Goal: Check status

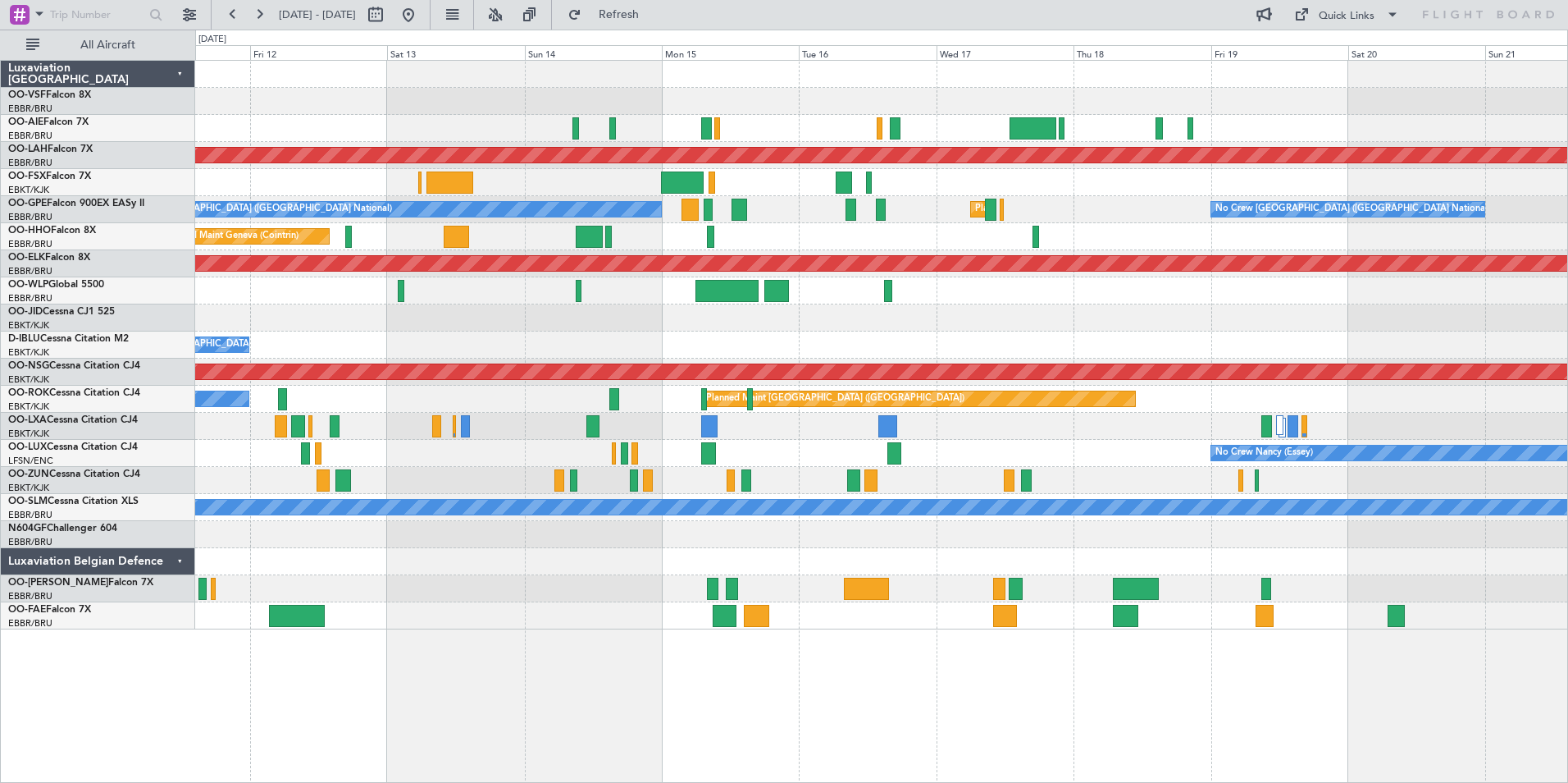
click at [336, 598] on div at bounding box center [881, 587] width 1372 height 27
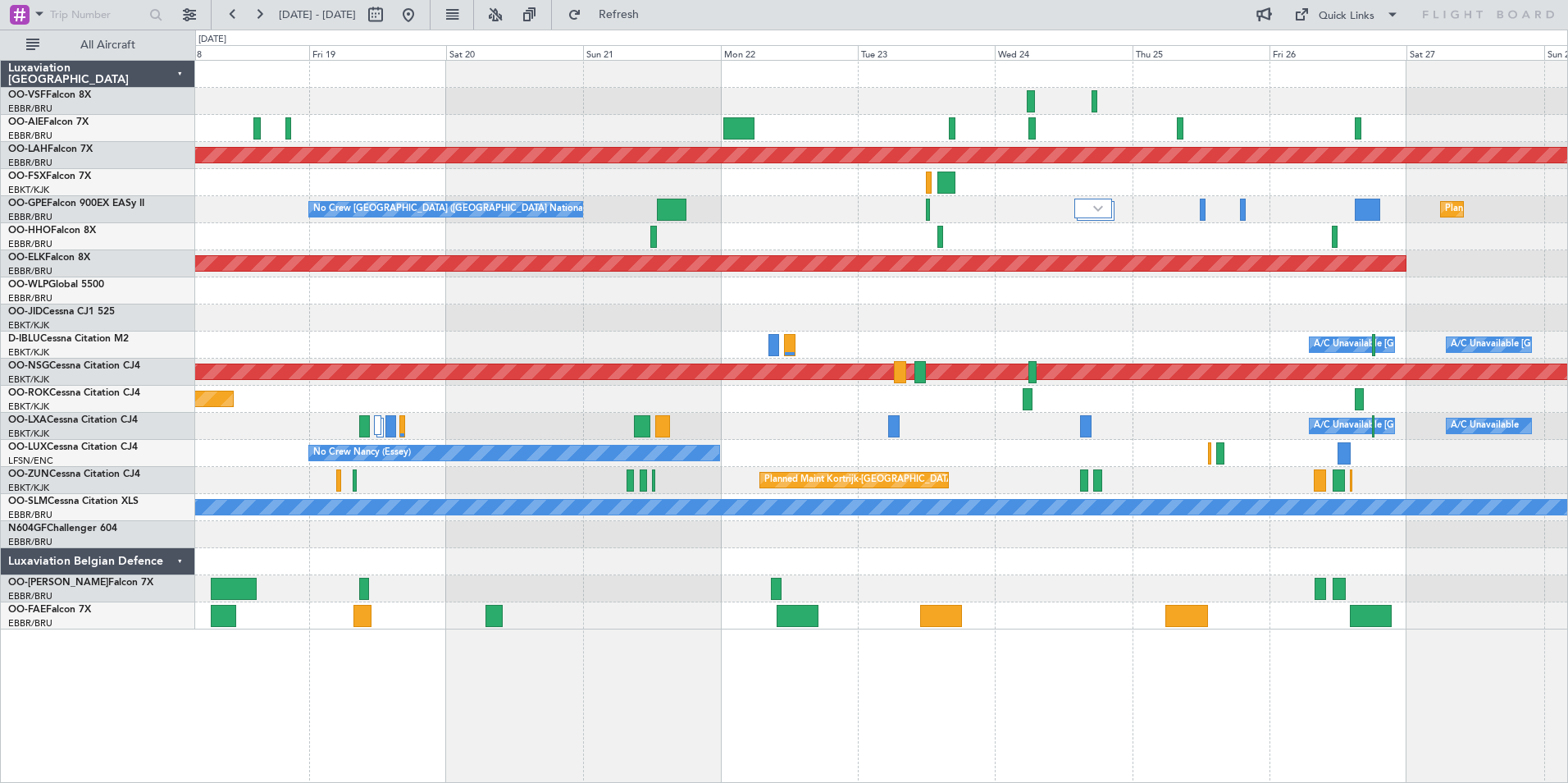
click at [460, 590] on div "Owner Melsbroek Air Base" at bounding box center [881, 587] width 1372 height 27
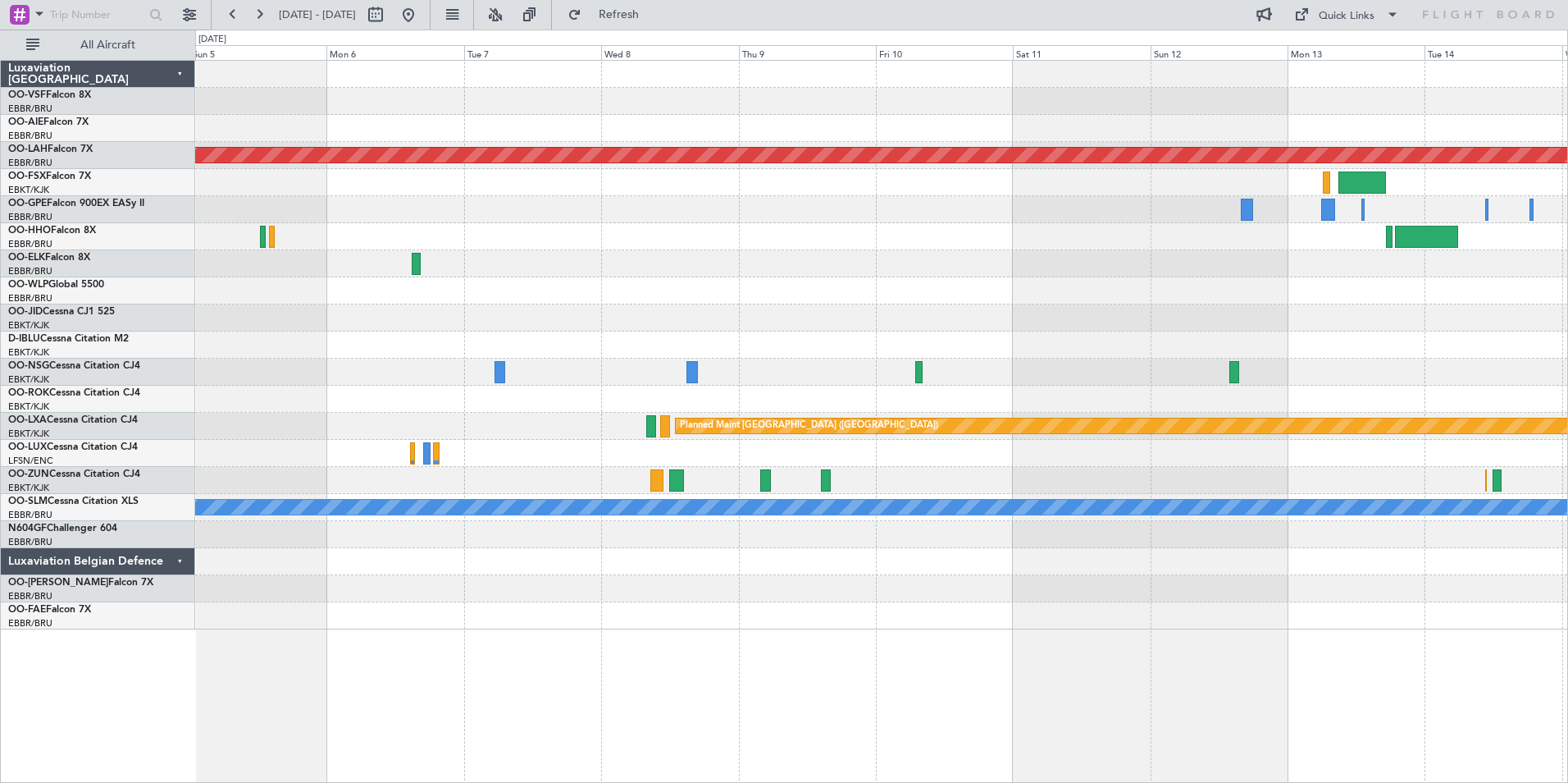
click at [542, 575] on div at bounding box center [881, 587] width 1372 height 27
click at [1061, 595] on div at bounding box center [881, 587] width 1372 height 27
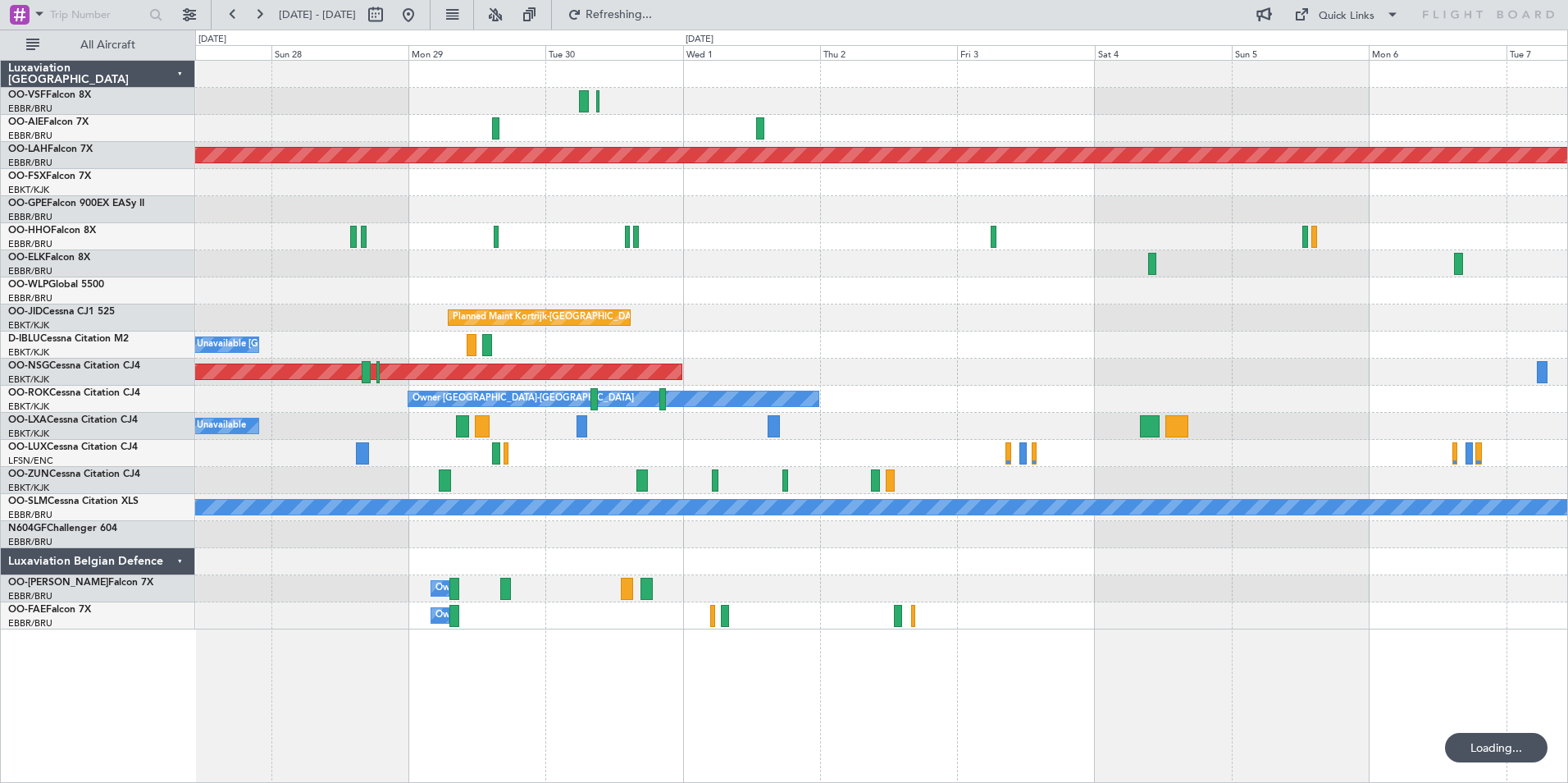
click at [1189, 595] on div "Owner Melsbroek Air Base" at bounding box center [881, 587] width 1372 height 27
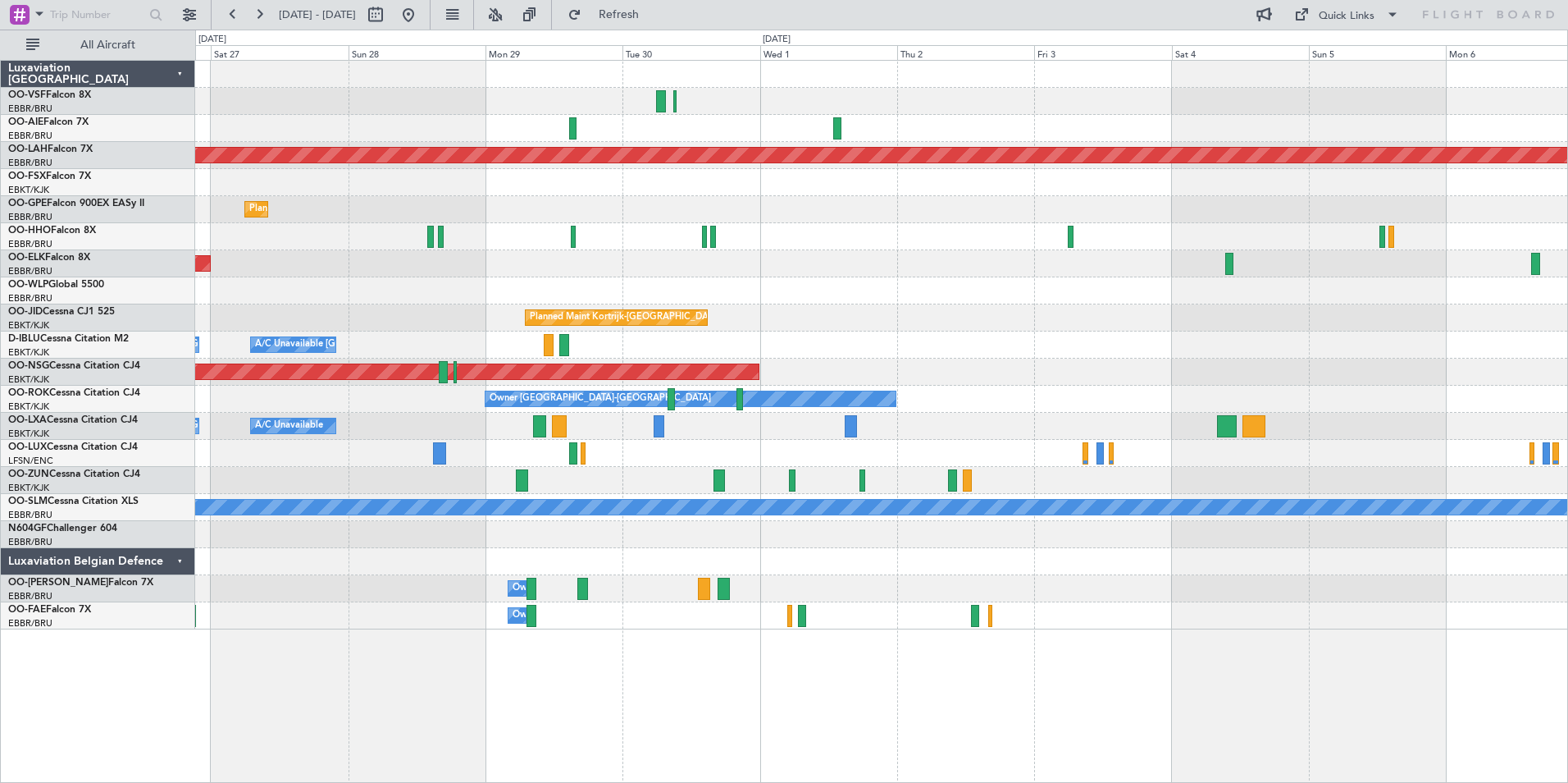
click at [1146, 591] on div "Owner Melsbroek Air Base" at bounding box center [881, 587] width 1372 height 27
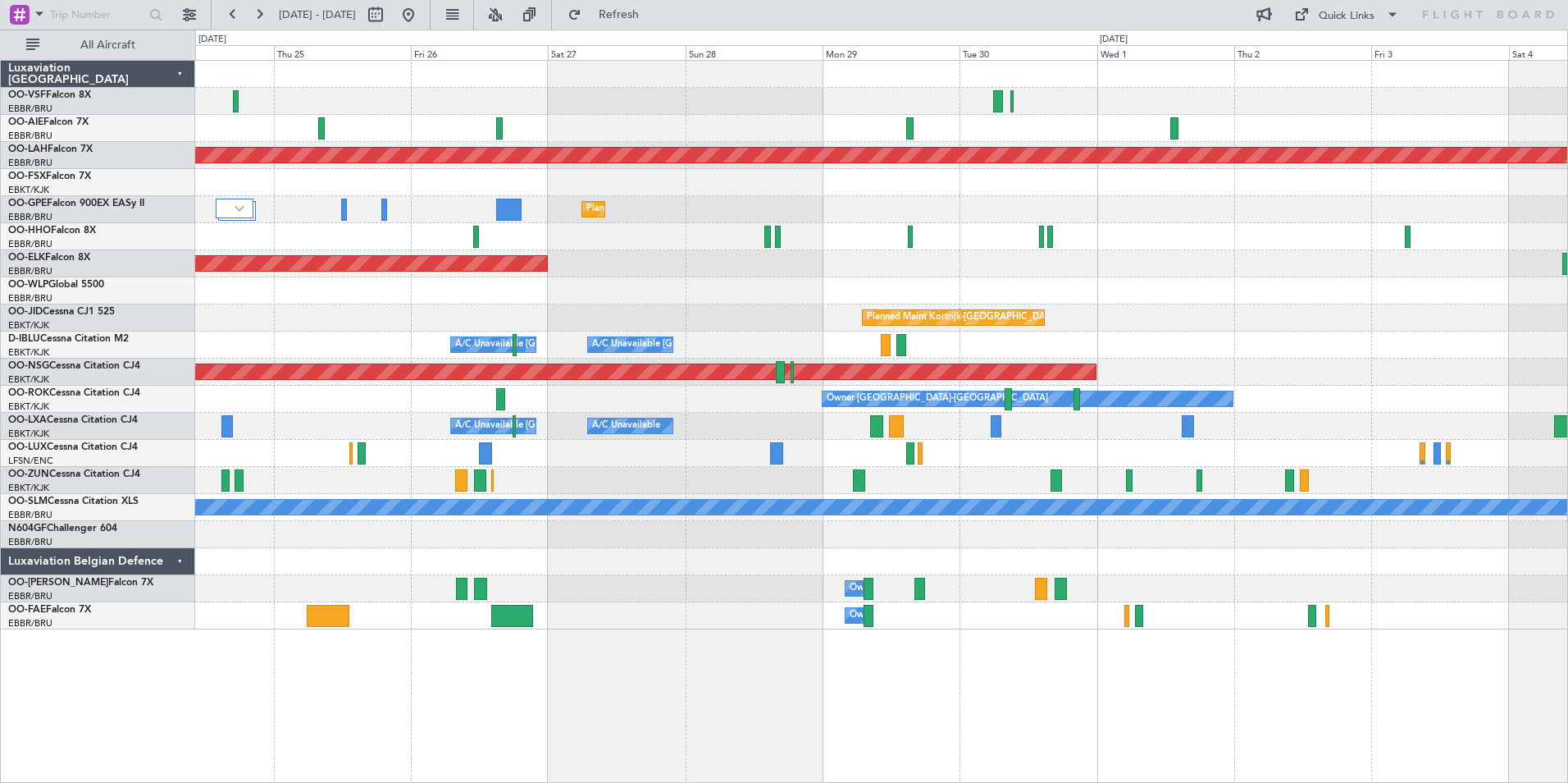
click at [984, 611] on div "Planned Maint [PERSON_NAME]-[GEOGRAPHIC_DATA][PERSON_NAME] ([GEOGRAPHIC_DATA][P…" at bounding box center [881, 344] width 1372 height 568
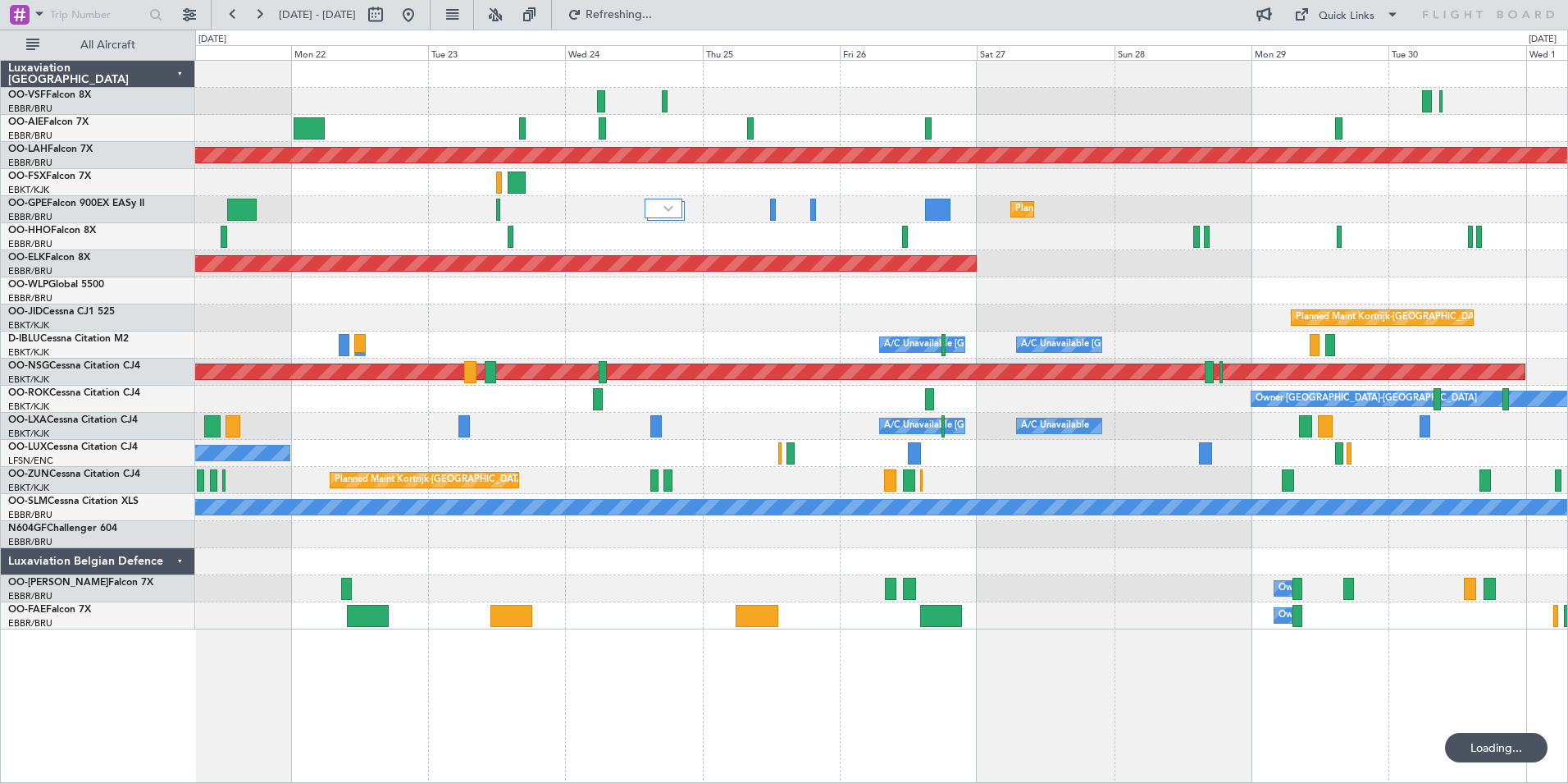
click at [1029, 574] on div at bounding box center [881, 561] width 1372 height 27
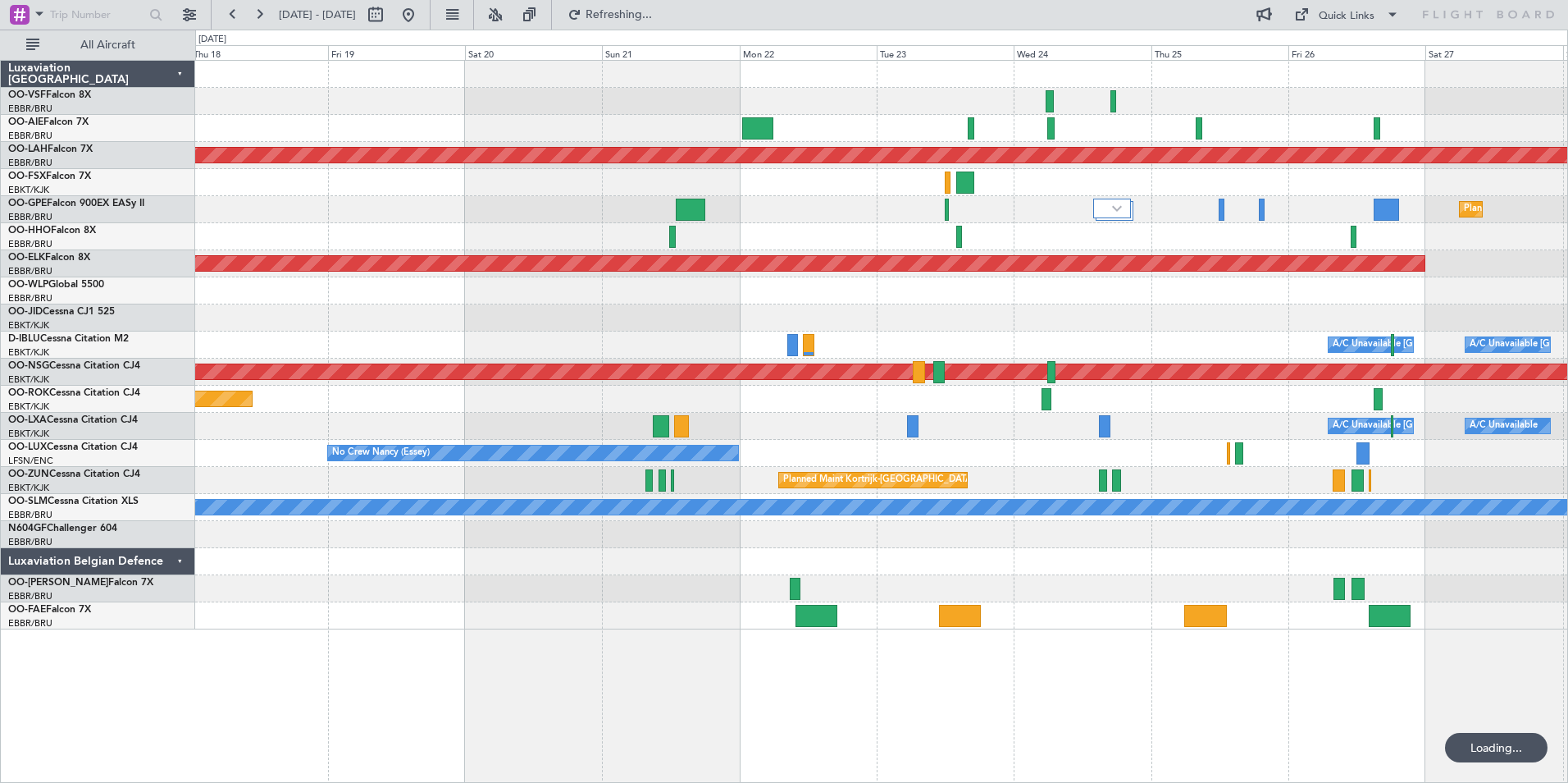
click at [955, 590] on div "Owner Melsbroek Air Base" at bounding box center [881, 587] width 1372 height 27
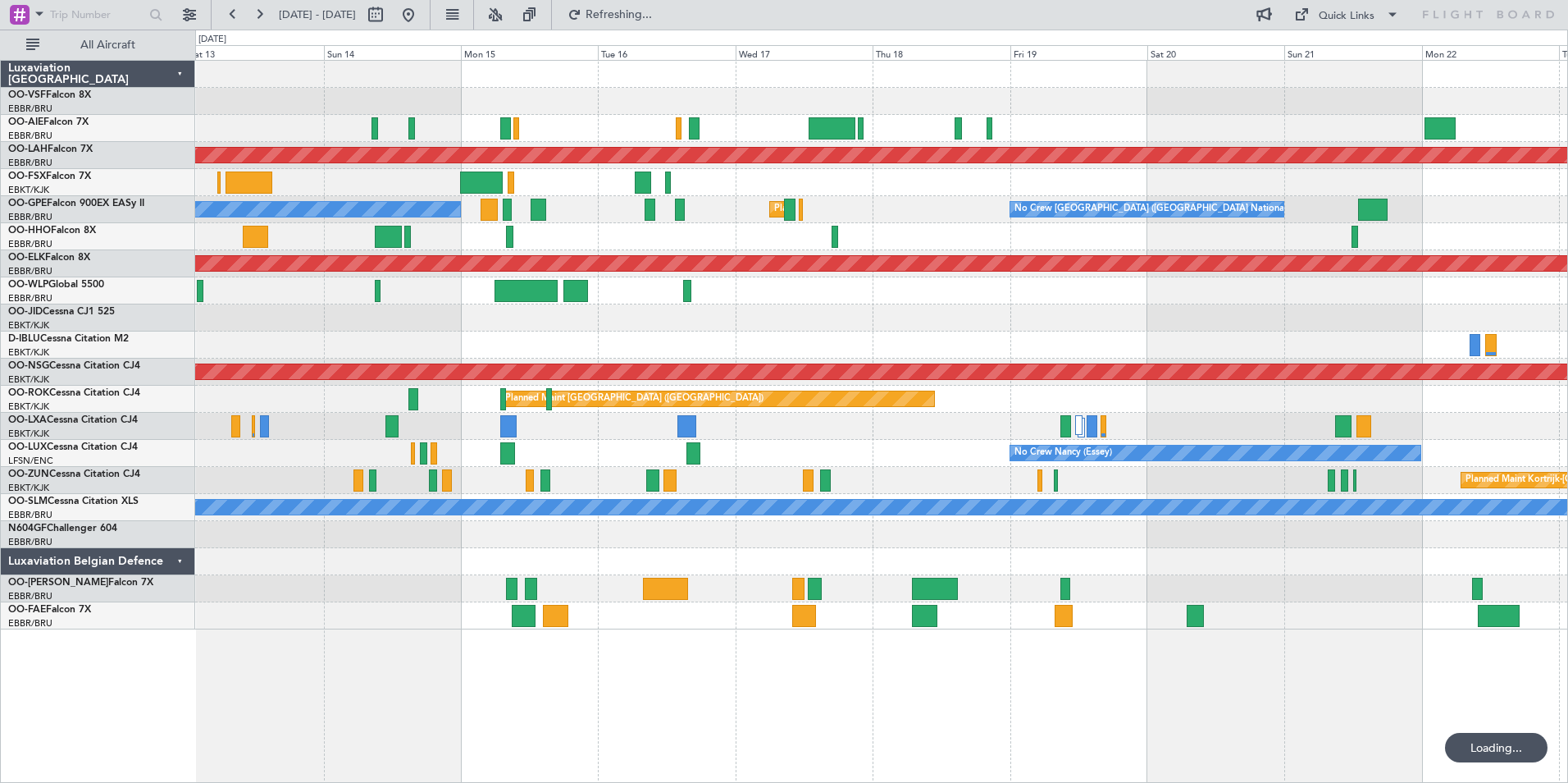
click at [1062, 576] on div "Planned Maint [PERSON_NAME]-[GEOGRAPHIC_DATA][PERSON_NAME] ([GEOGRAPHIC_DATA][P…" at bounding box center [881, 344] width 1372 height 568
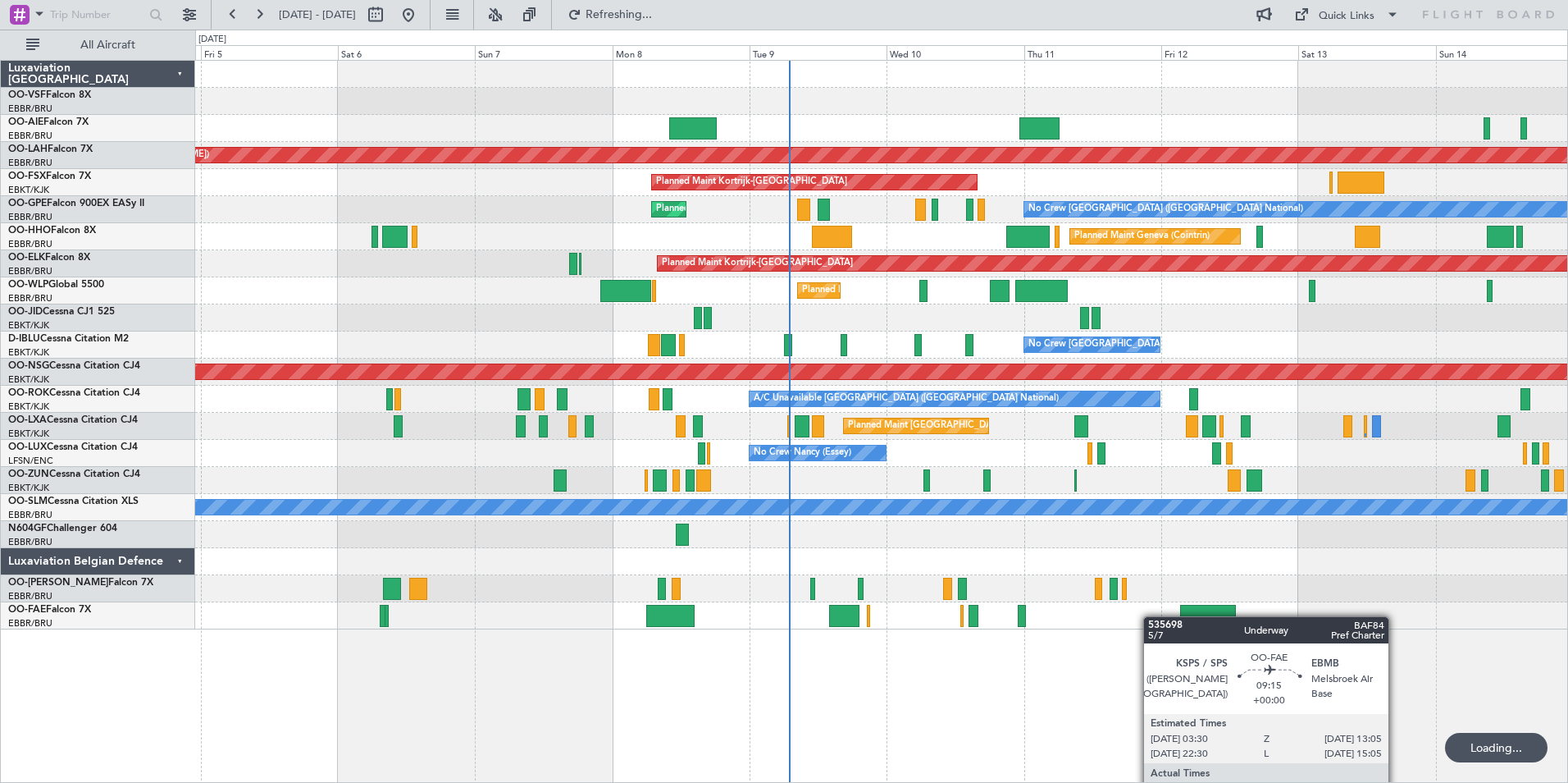
click at [1238, 616] on div "Planned Maint [PERSON_NAME]-[GEOGRAPHIC_DATA][PERSON_NAME] ([GEOGRAPHIC_DATA][P…" at bounding box center [881, 344] width 1372 height 568
